Goal: Task Accomplishment & Management: Use online tool/utility

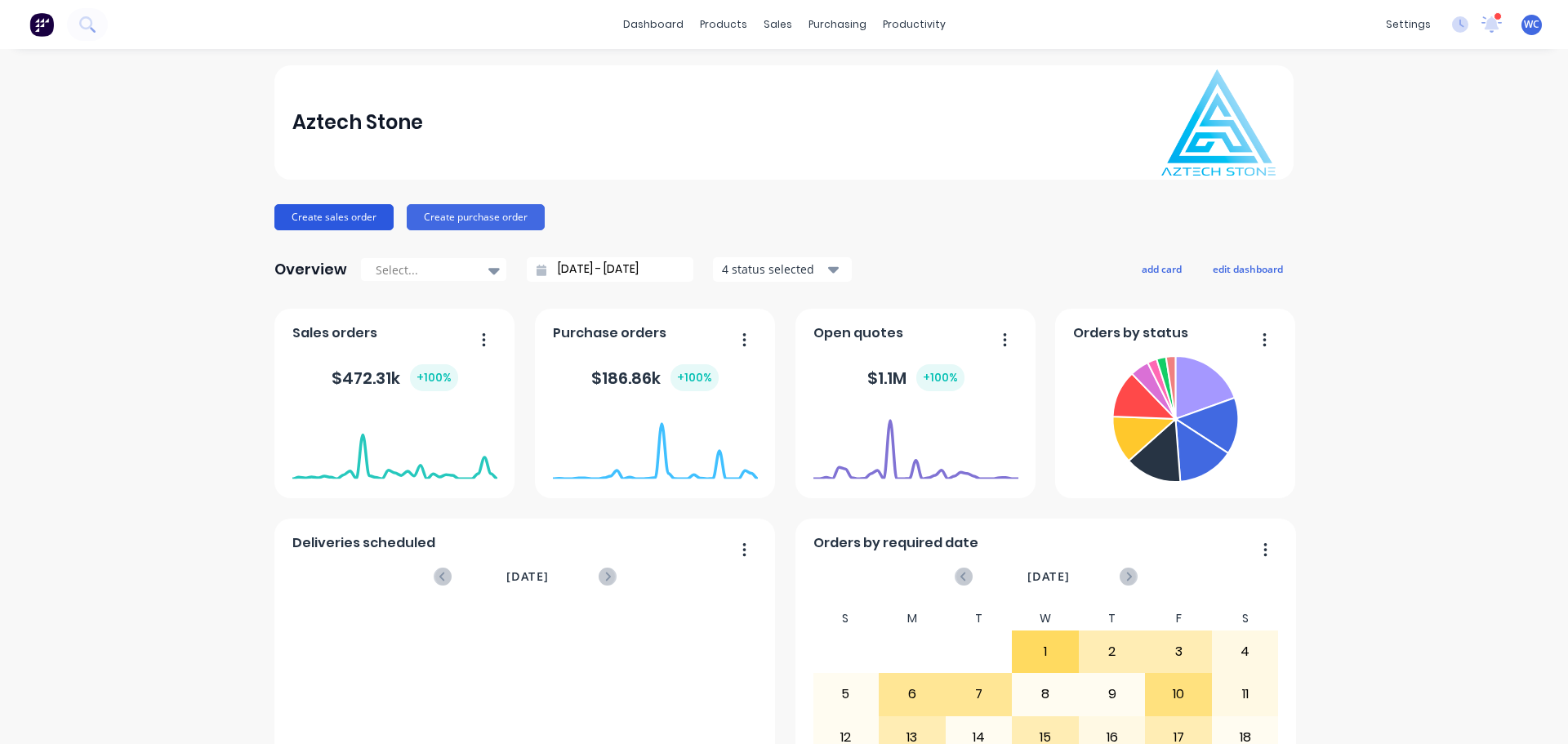
click at [338, 220] on button "Create sales order" at bounding box center [334, 218] width 119 height 27
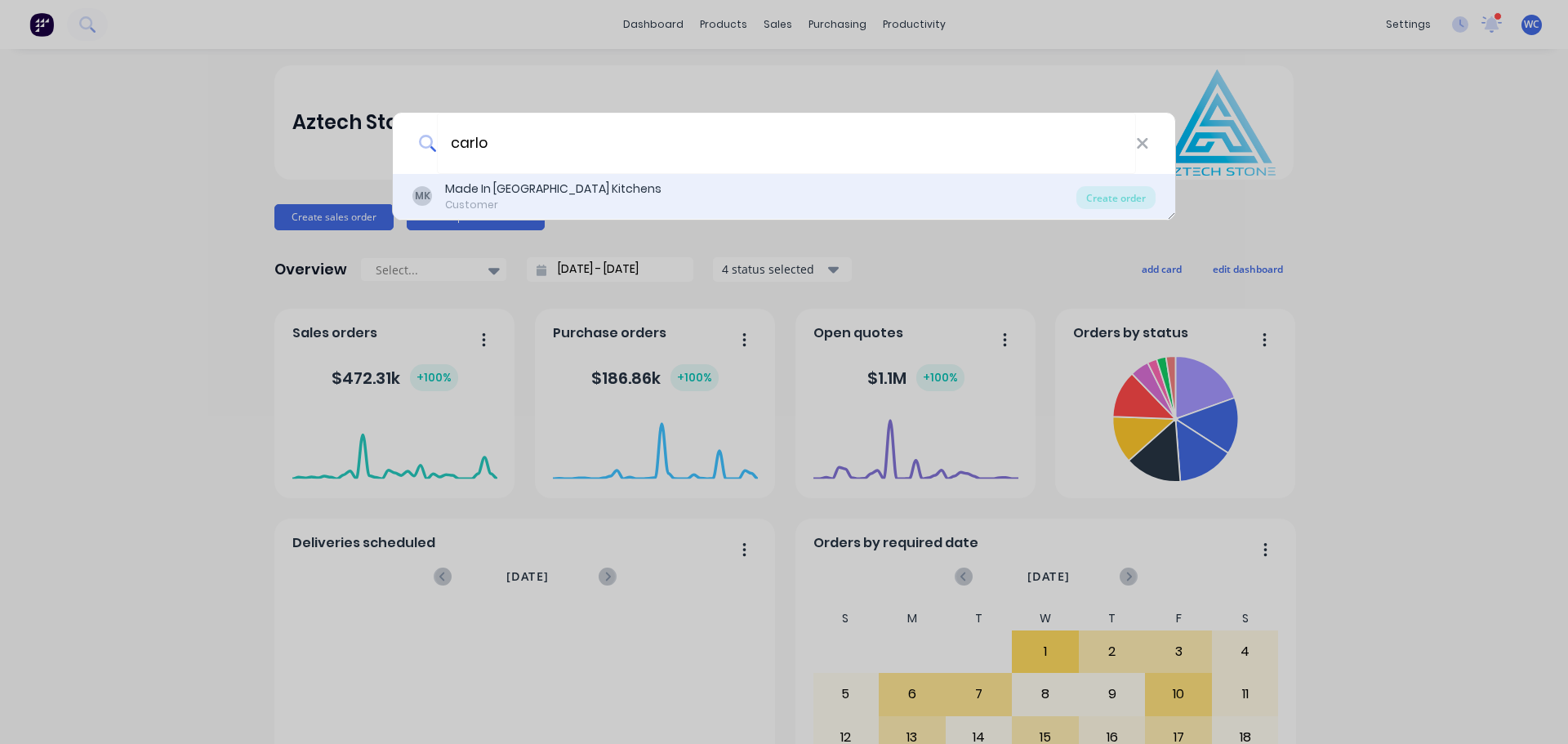
type input "carlo"
click at [514, 183] on div "Made In [GEOGRAPHIC_DATA] Kitchens" at bounding box center [553, 189] width 217 height 17
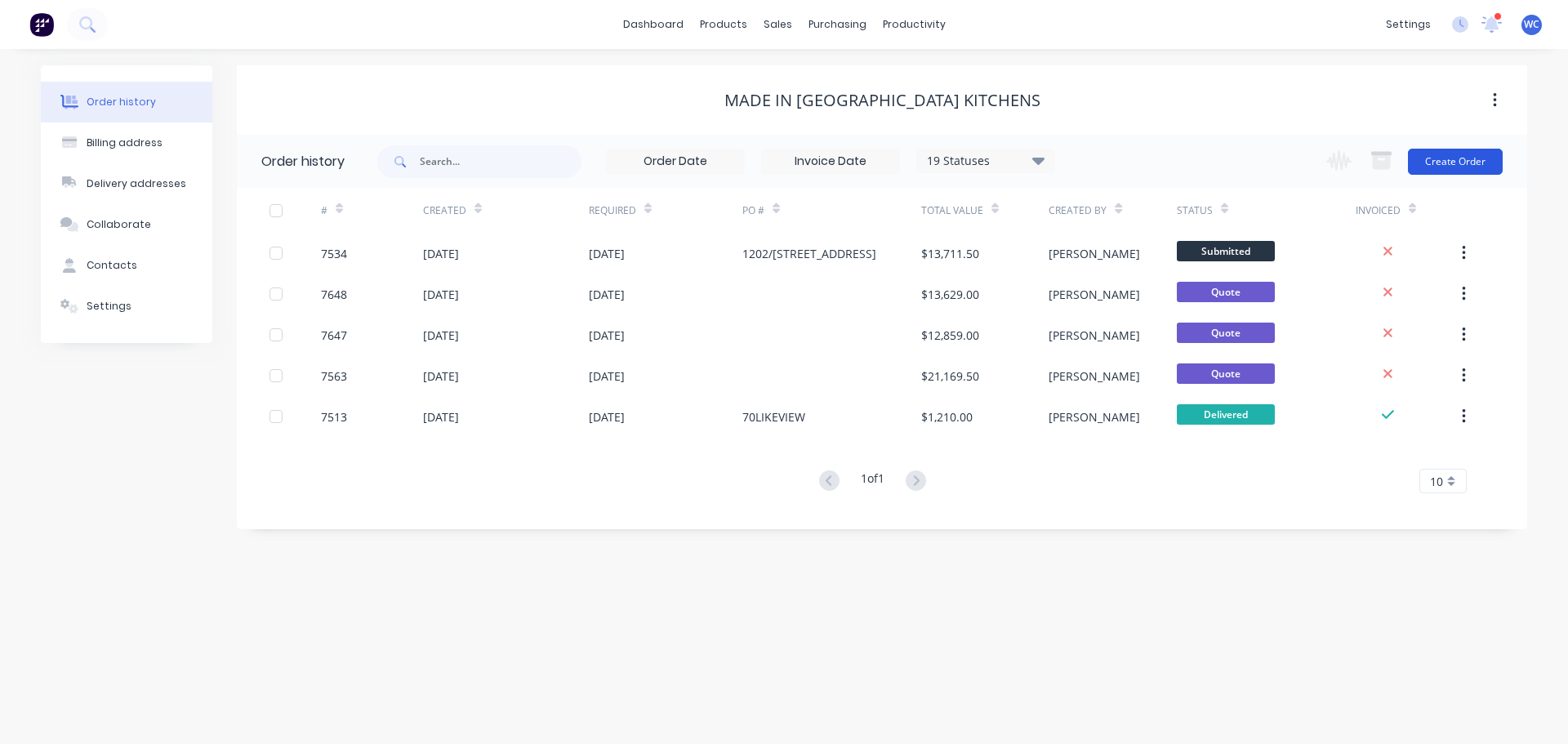
click at [1457, 151] on button "Create Order" at bounding box center [1455, 162] width 95 height 27
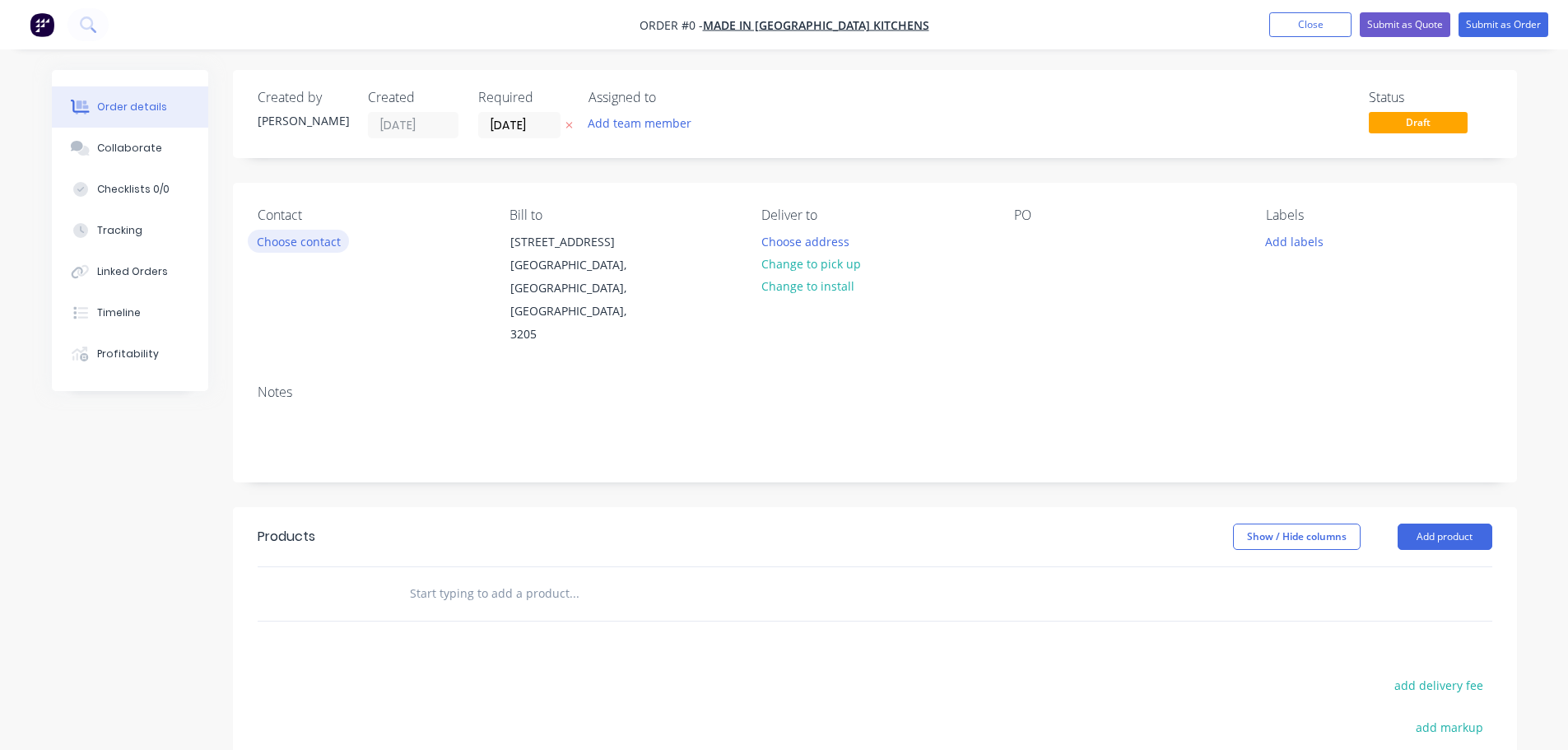
click at [305, 242] on button "Choose contact" at bounding box center [299, 240] width 101 height 22
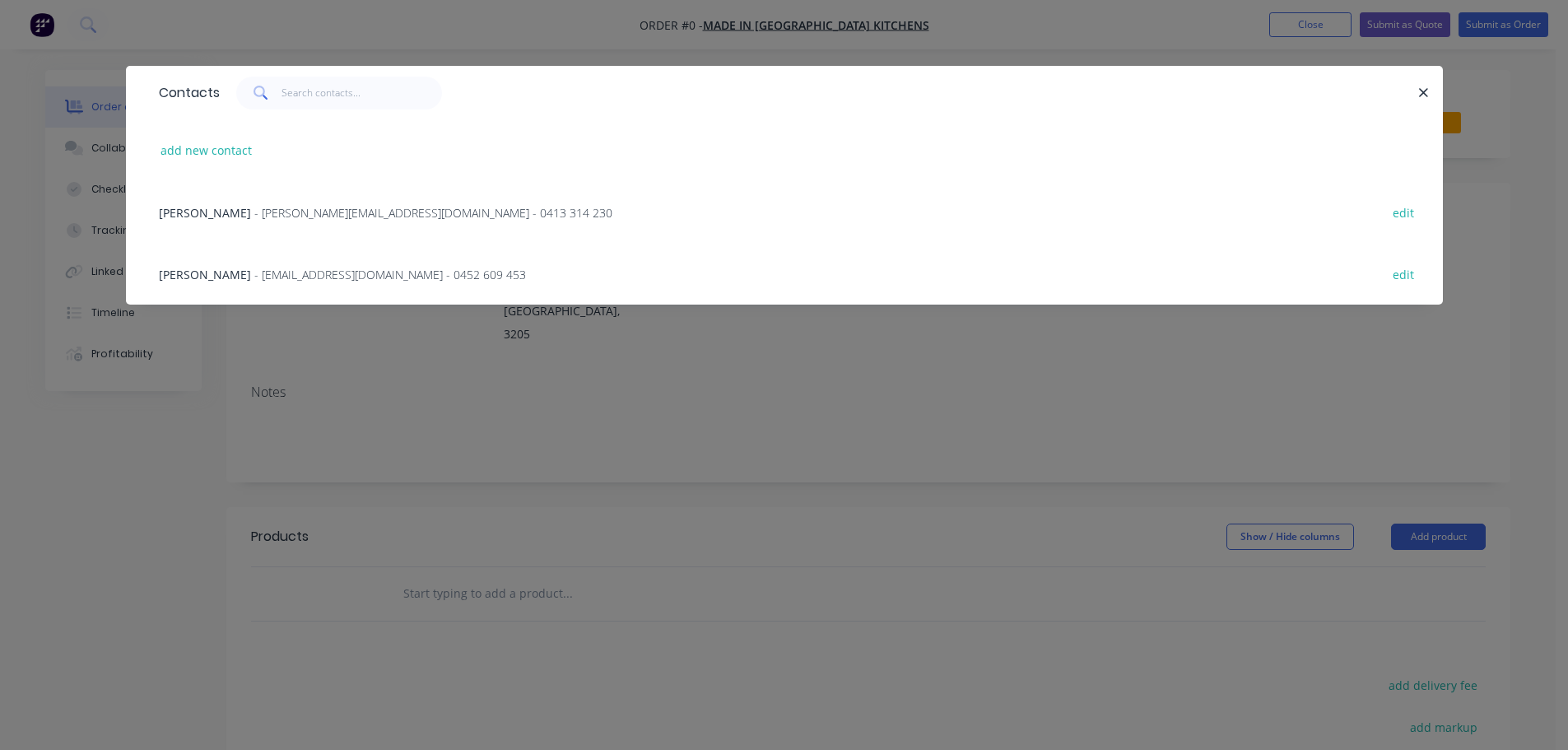
click at [284, 208] on span "- [PERSON_NAME][EMAIL_ADDRESS][DOMAIN_NAME] - 0413 314 230" at bounding box center [432, 213] width 358 height 15
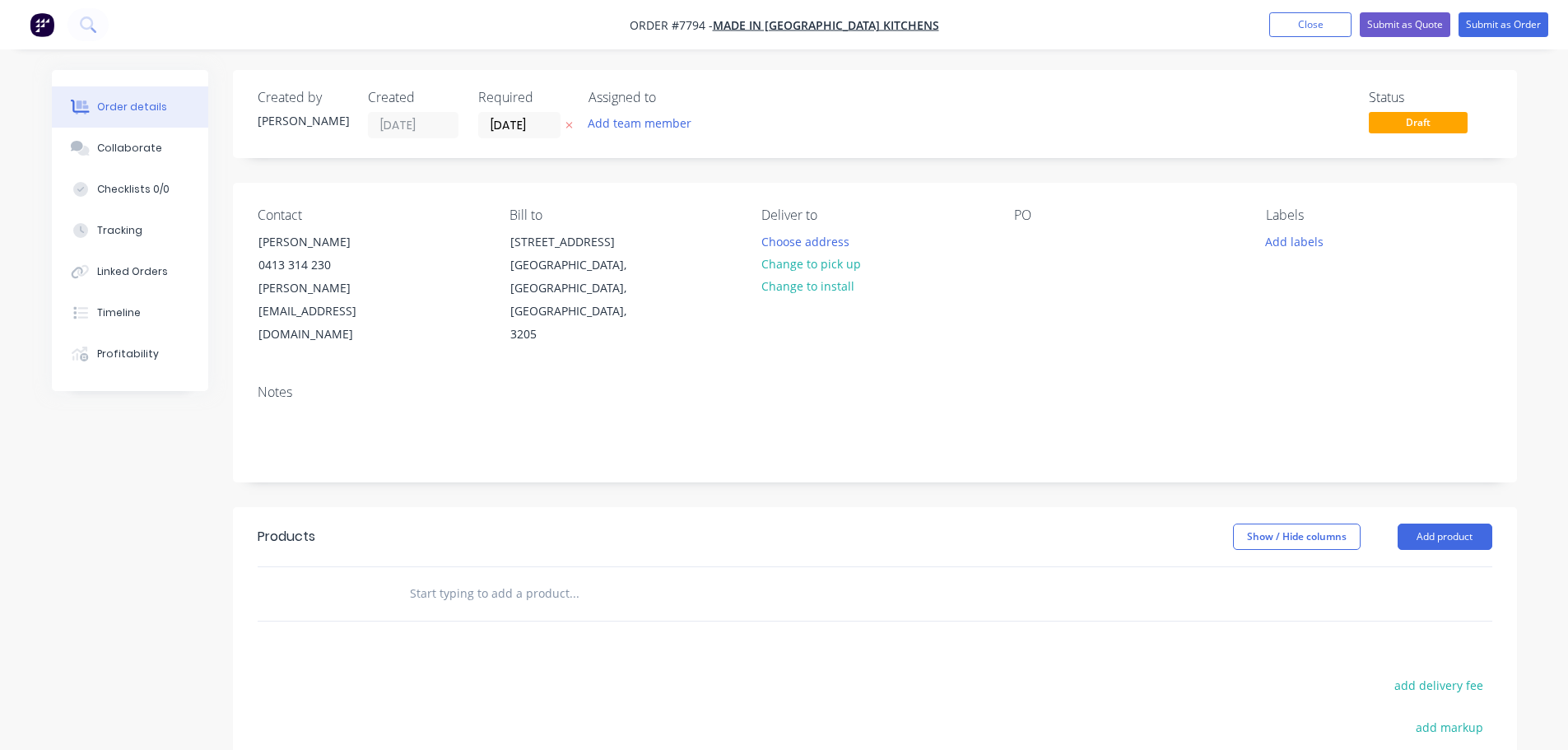
click at [485, 577] on input "text" at bounding box center [574, 594] width 329 height 32
